Goal: Transaction & Acquisition: Purchase product/service

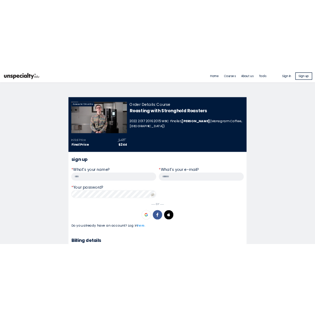
scroll to position [361, 0]
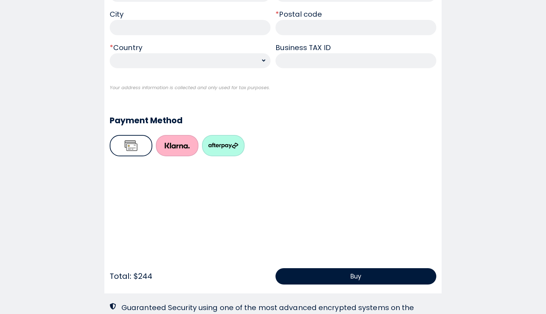
click at [398, 101] on div "Your address information is collected and only used for tax purposes." at bounding box center [273, 94] width 327 height 21
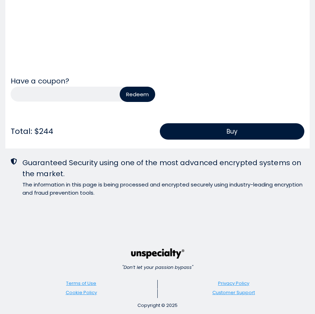
scroll to position [553, 0]
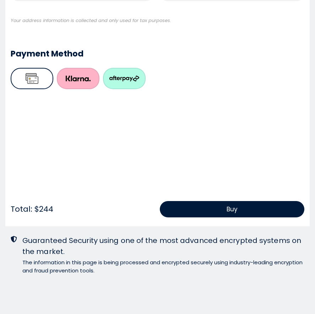
scroll to position [423, 0]
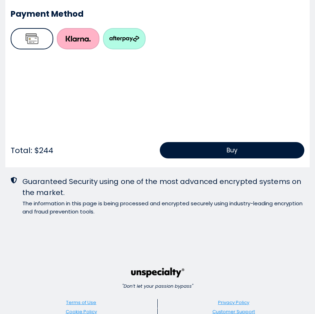
scroll to position [463, 0]
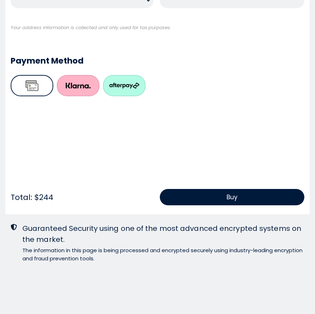
scroll to position [418, 0]
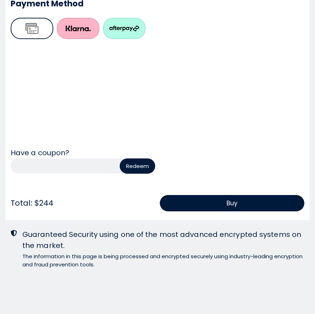
scroll to position [477, 0]
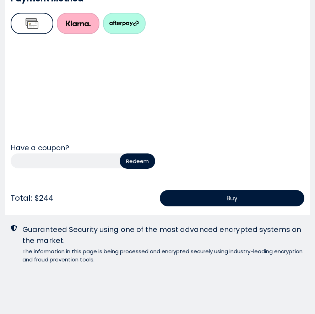
click at [273, 38] on div "Payment Method Have a coupon? Redeem Total: $244 Buy" at bounding box center [158, 100] width 294 height 230
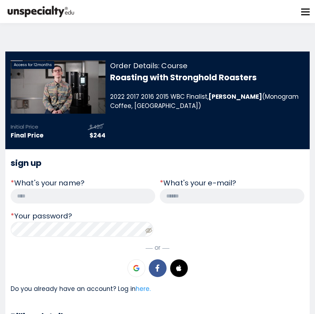
click at [22, 12] on img at bounding box center [40, 11] width 71 height 17
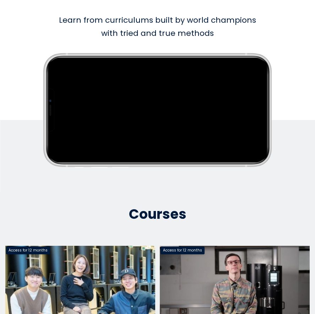
scroll to position [259, 0]
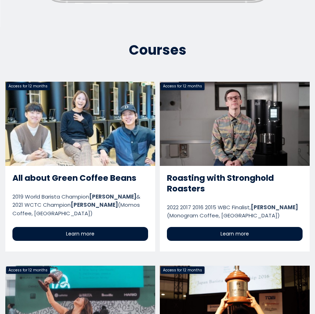
click at [134, 145] on link "All about Green Coffee Beans" at bounding box center [80, 166] width 150 height 169
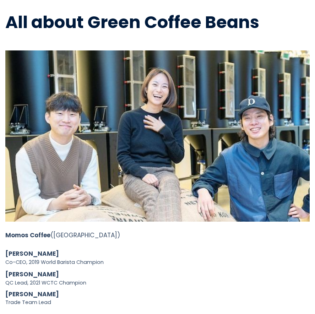
scroll to position [419, 0]
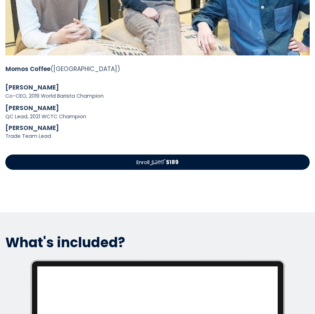
click at [153, 158] on span "$269" at bounding box center [157, 162] width 13 height 8
